Goal: Transaction & Acquisition: Purchase product/service

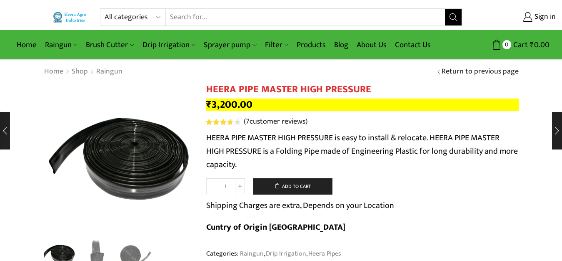
click at [134, 15] on select "All categories Accessories Air Release Valve Brush Cutter Domestic Use Drip Irr…" at bounding box center [135, 17] width 61 height 17
select select "non-return-valve-normex"
click at [105, 9] on select "All categories Accessories Air Release Valve Brush Cutter Domestic Use Drip Irr…" at bounding box center [135, 17] width 61 height 17
click at [451, 21] on button "Search" at bounding box center [453, 17] width 17 height 17
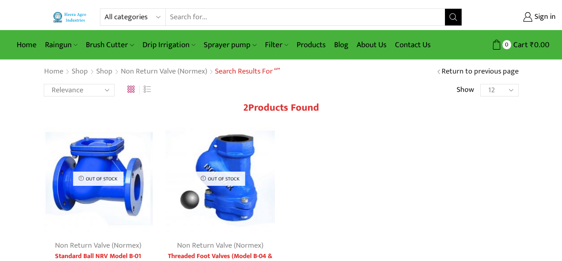
click at [229, 184] on p "Out of stock" at bounding box center [220, 178] width 50 height 14
click at [228, 161] on img at bounding box center [221, 179] width 110 height 110
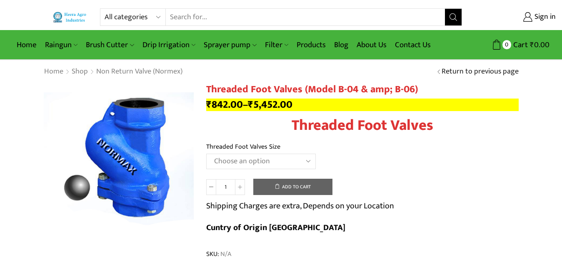
click at [235, 162] on select "Choose an option 1" Threaded Foot Valves 1.5"Threaded Foot Valves 2"Threaded Fo…" at bounding box center [261, 160] width 110 height 15
click at [206, 153] on select "Choose an option 1" Threaded Foot Valves 1.5"Threaded Foot Valves 2"Threaded Fo…" at bounding box center [261, 160] width 110 height 15
select select "2threaded-foot-valves"
